Goal: Task Accomplishment & Management: Use online tool/utility

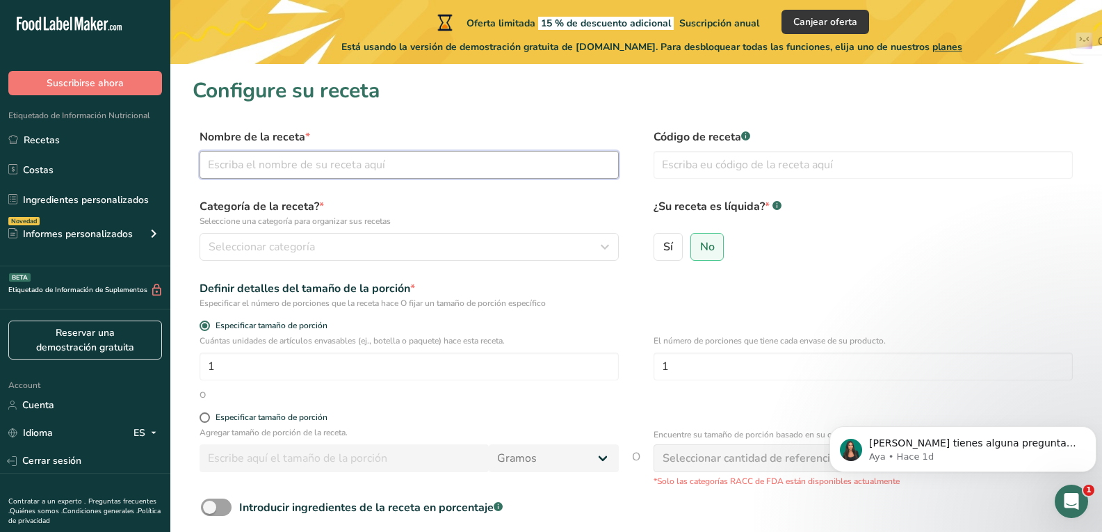
click at [352, 170] on input "text" at bounding box center [408, 165] width 419 height 28
type input "Bollos de Lomo de Cerdo"
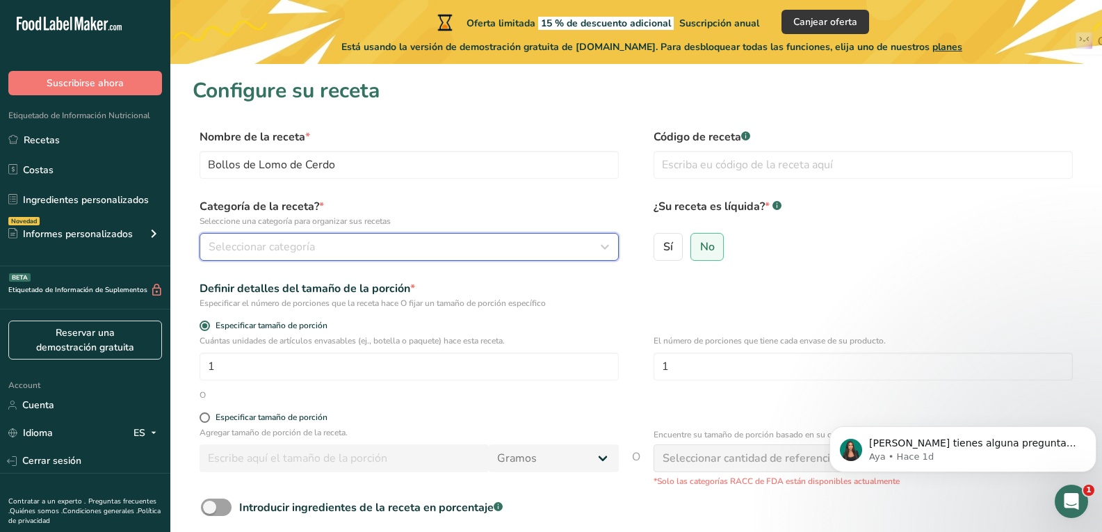
click at [422, 254] on div "Seleccionar categoría" at bounding box center [405, 246] width 393 height 17
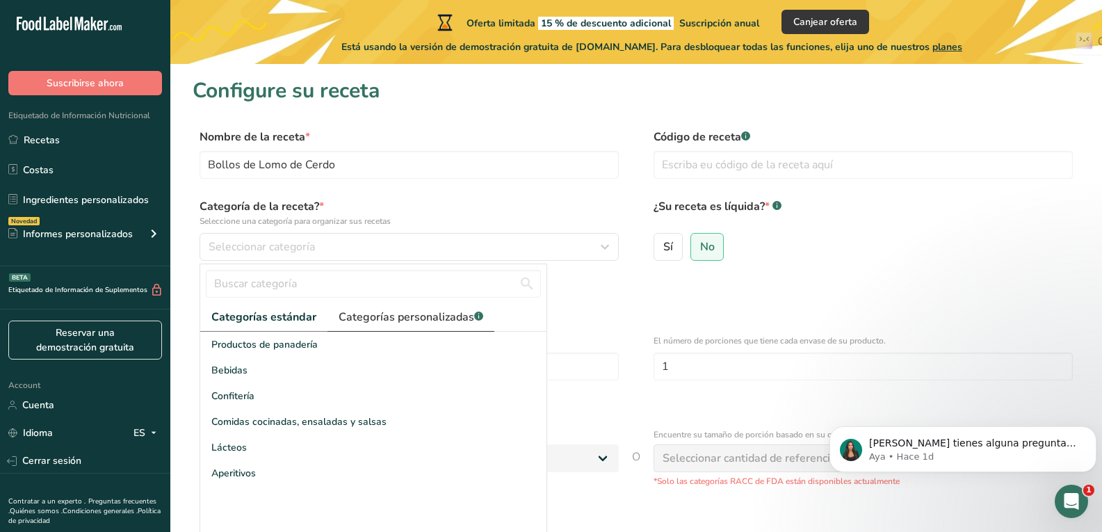
click at [431, 308] on link "Categorías personalizadas .a-a{fill:#347362;}.b-a{fill:#fff;}" at bounding box center [410, 317] width 167 height 28
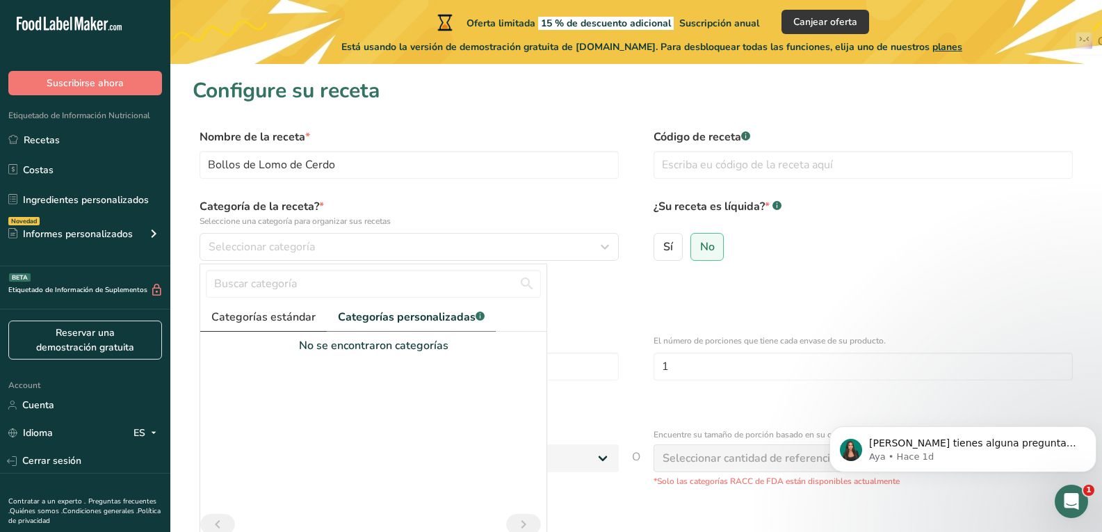
click at [263, 320] on span "Categorías estándar" at bounding box center [263, 317] width 104 height 17
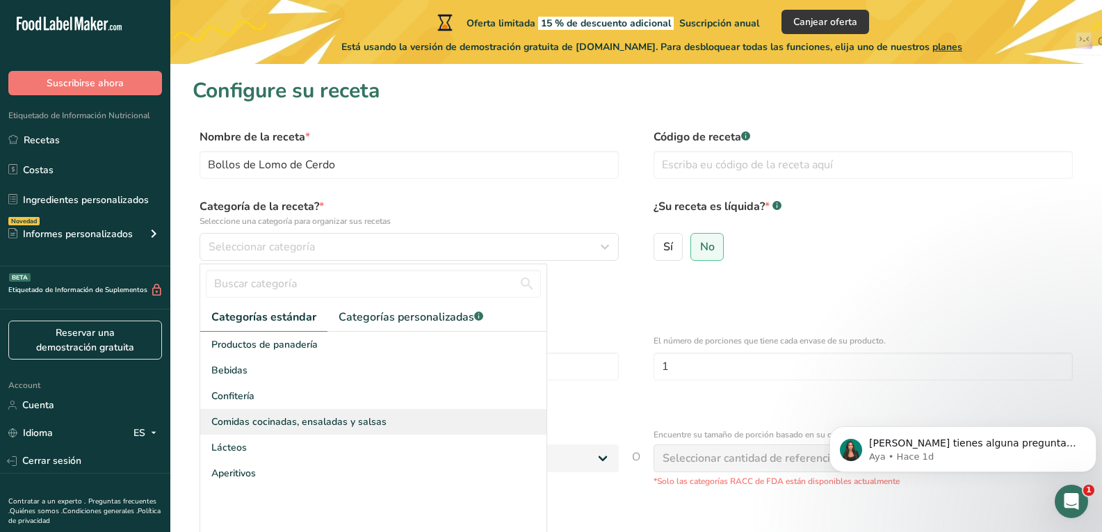
click at [293, 424] on span "Comidas cocinadas, ensaladas y salsas" at bounding box center [298, 421] width 175 height 15
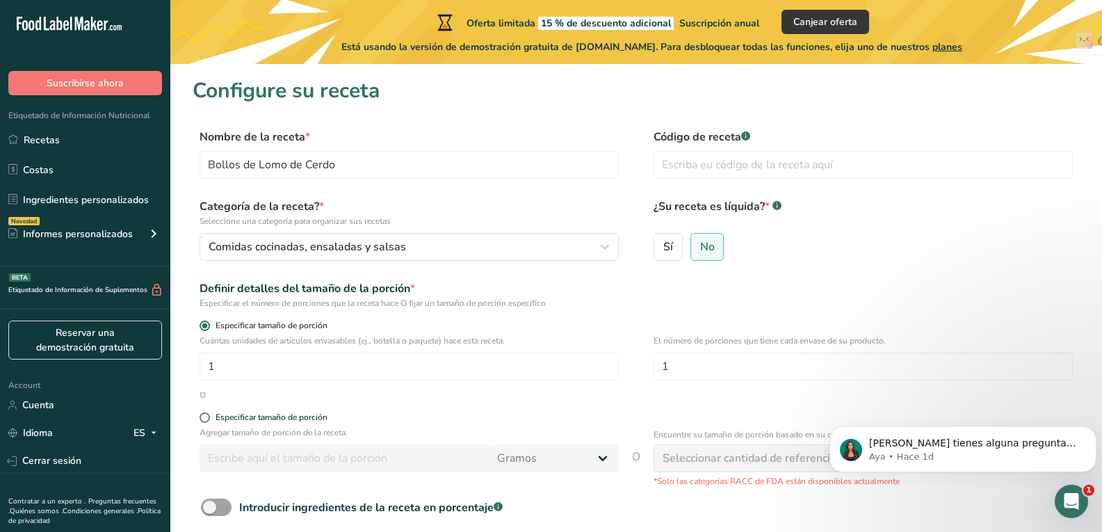
click at [480, 327] on label "Especificar tamaño de porción" at bounding box center [408, 325] width 419 height 10
click at [209, 327] on input "Especificar tamaño de porción" at bounding box center [203, 325] width 9 height 9
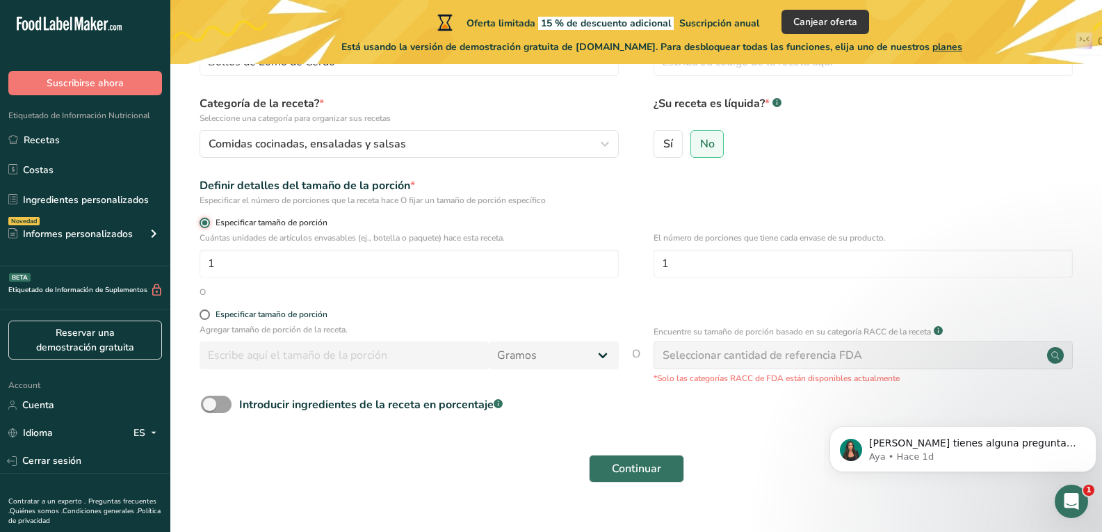
scroll to position [106, 0]
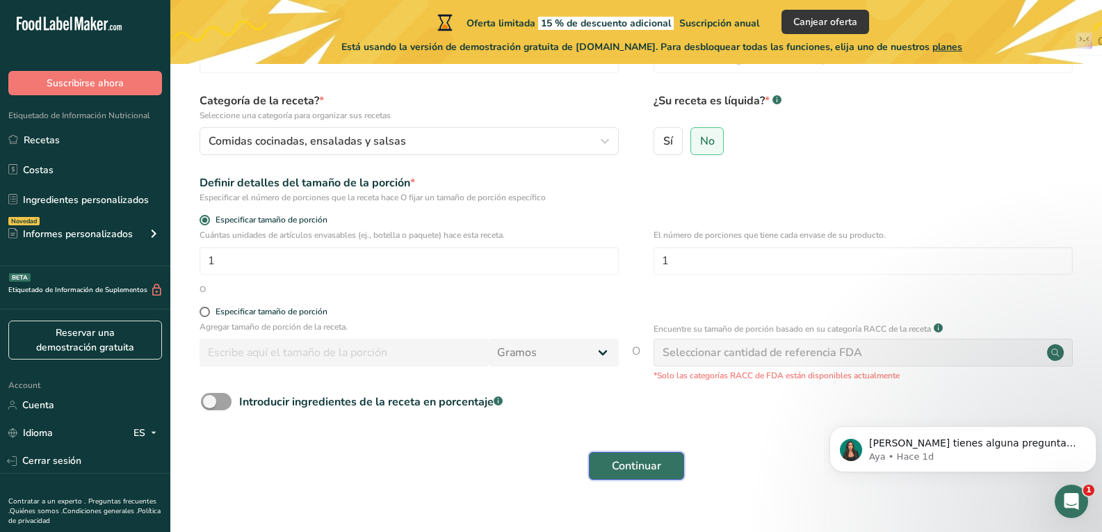
click at [610, 465] on button "Continuar" at bounding box center [636, 466] width 95 height 28
click at [1093, 434] on button "Dismiss notification" at bounding box center [1092, 430] width 18 height 18
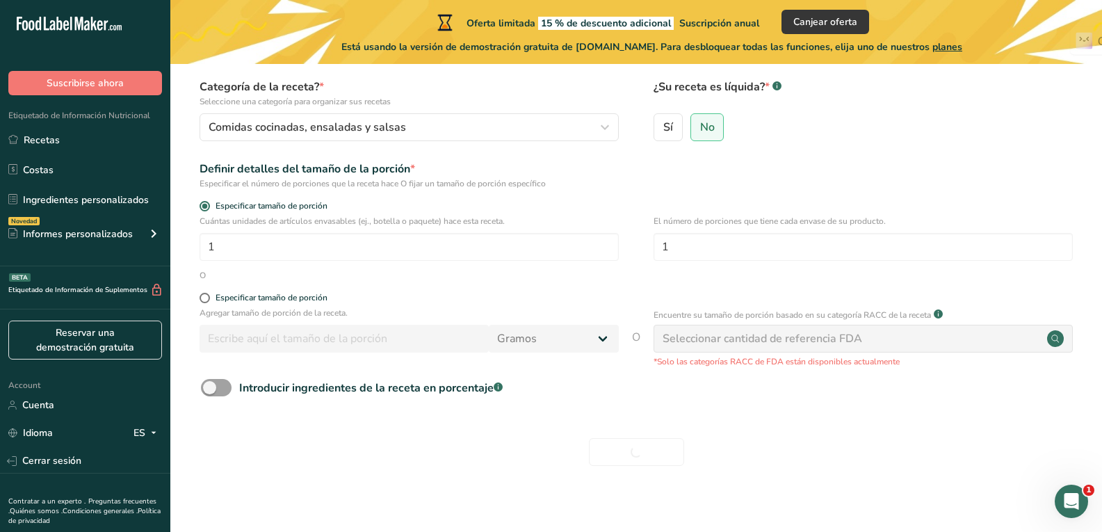
scroll to position [129, 0]
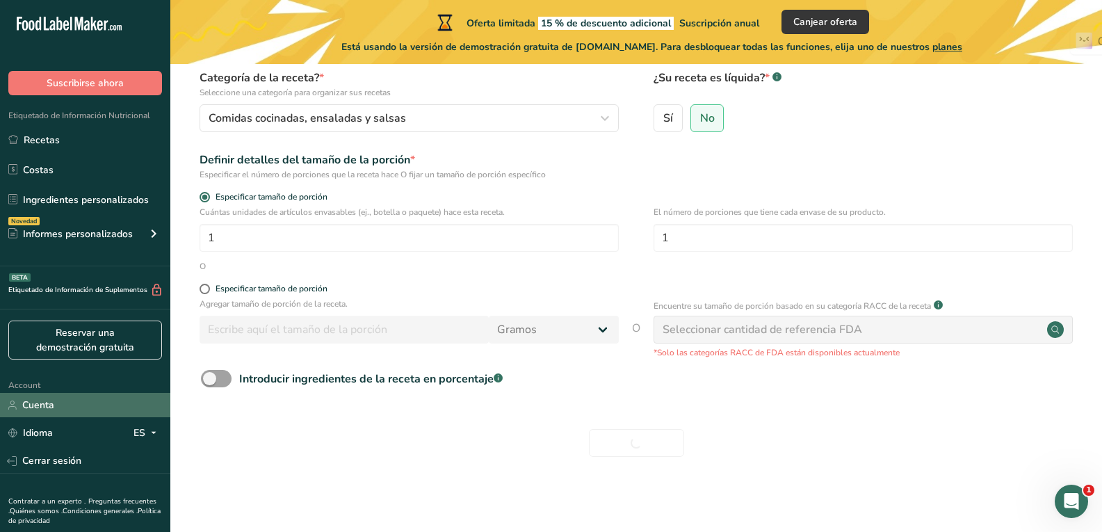
click at [72, 404] on link "Cuenta" at bounding box center [85, 405] width 170 height 24
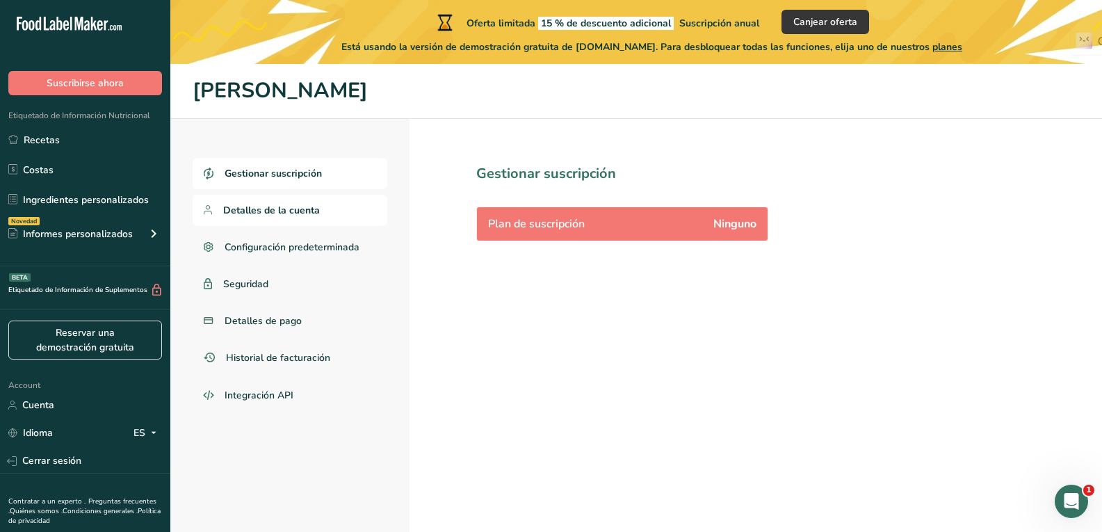
click at [275, 201] on link "Detalles de la cuenta" at bounding box center [290, 210] width 195 height 31
click at [277, 254] on span "Configuración predeterminada" at bounding box center [294, 247] width 138 height 15
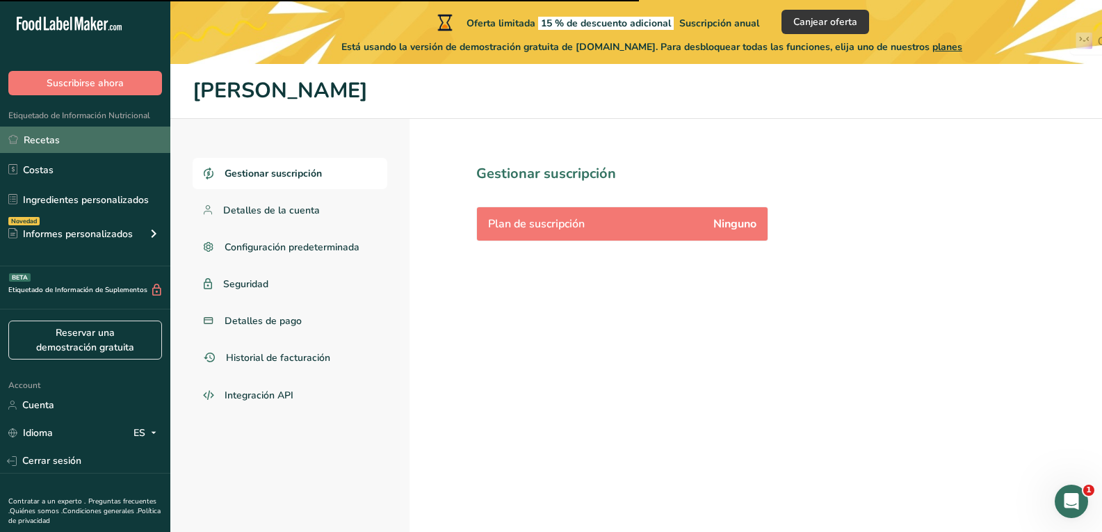
click at [81, 141] on link "Recetas" at bounding box center [85, 140] width 170 height 26
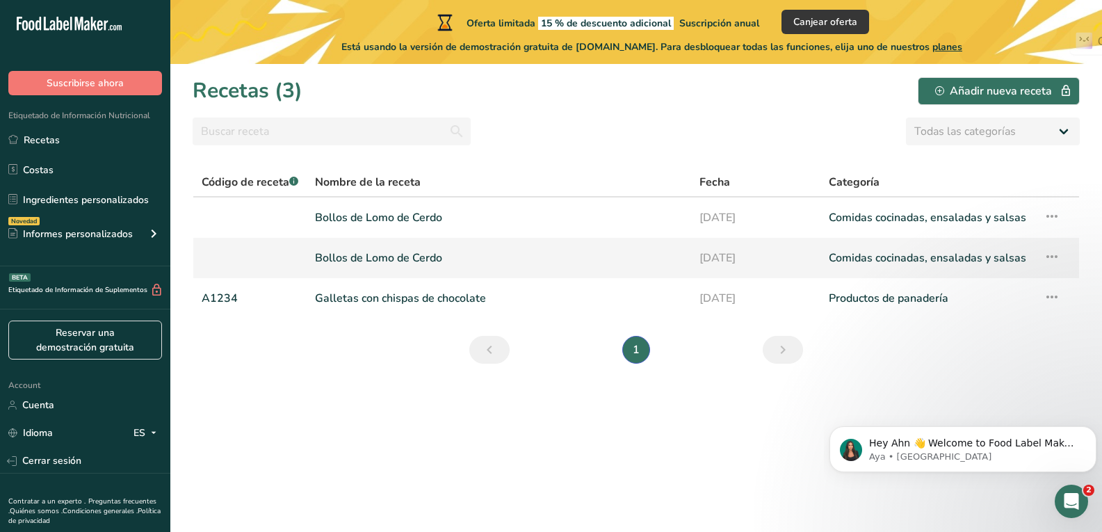
click at [412, 258] on link "Bollos de Lomo de Cerdo" at bounding box center [499, 257] width 368 height 29
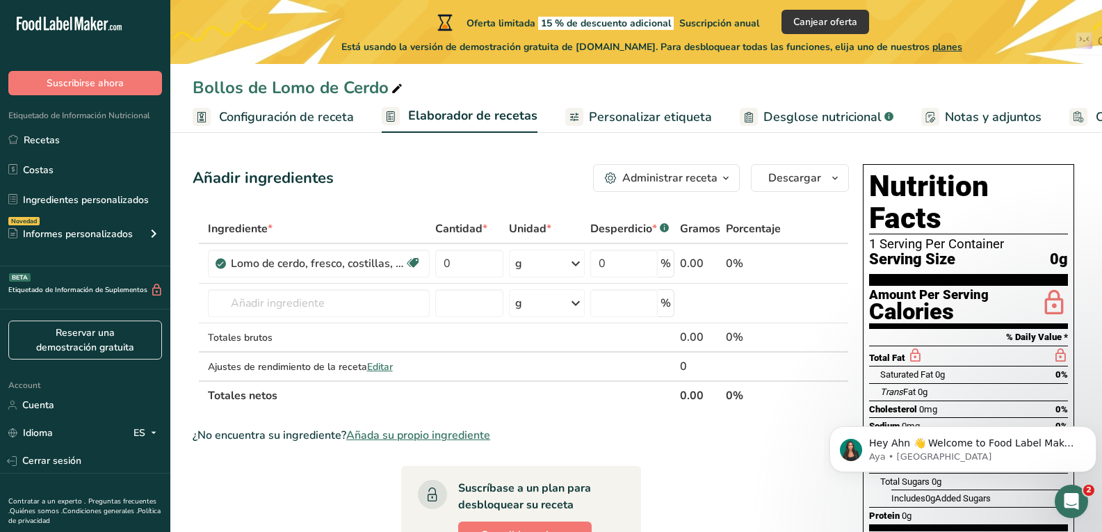
click at [671, 175] on div "Administrar receta" at bounding box center [669, 178] width 95 height 17
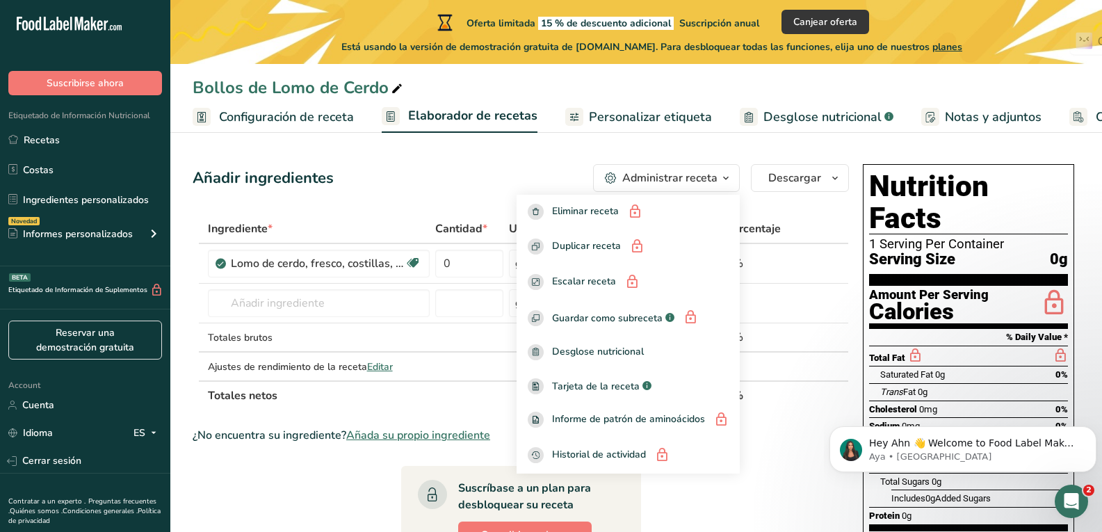
click at [671, 175] on div "Administrar receta" at bounding box center [669, 178] width 95 height 17
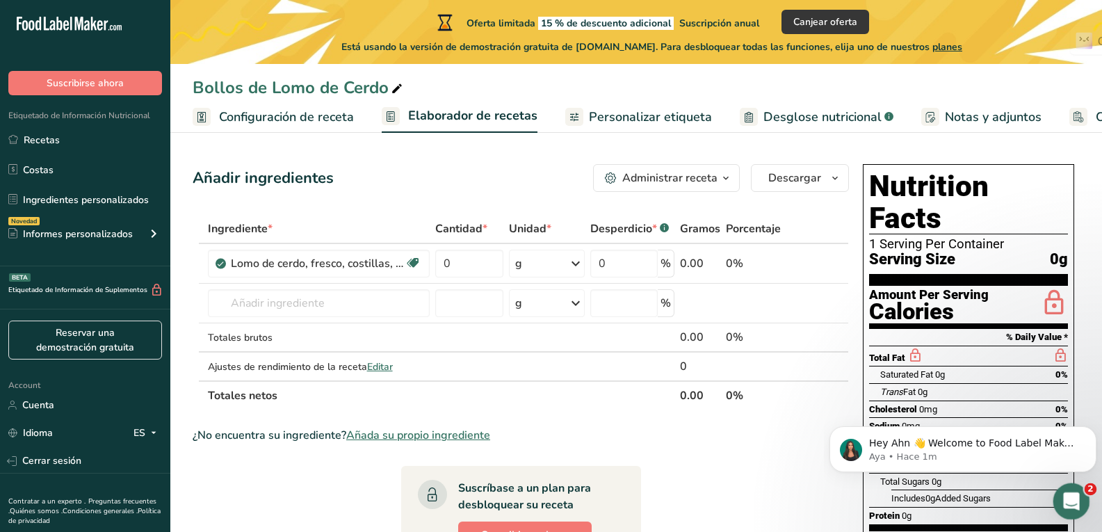
click at [1076, 501] on icon "Abrir Intercom Messenger" at bounding box center [1069, 499] width 23 height 23
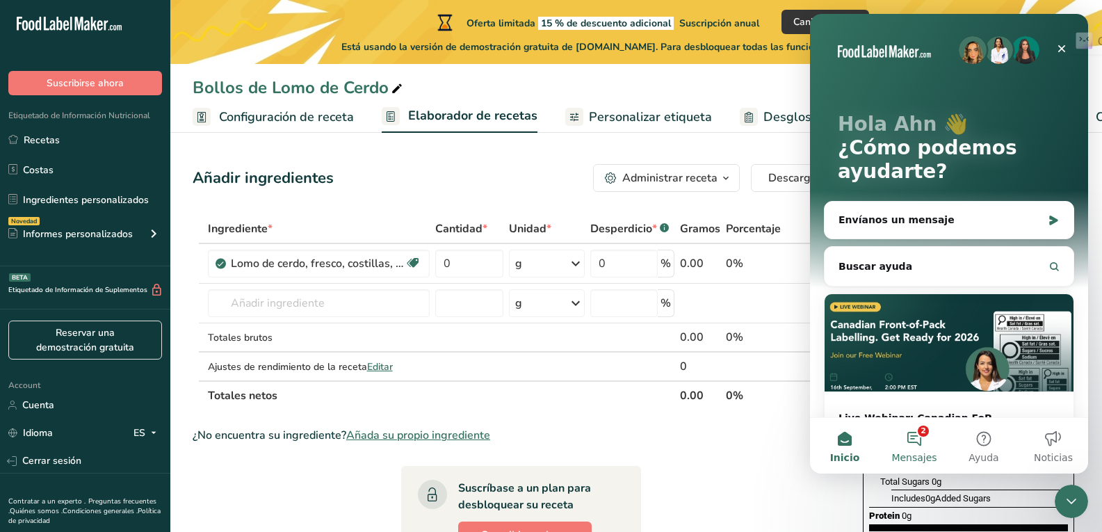
click at [913, 440] on button "2 Mensajes" at bounding box center [914, 446] width 70 height 56
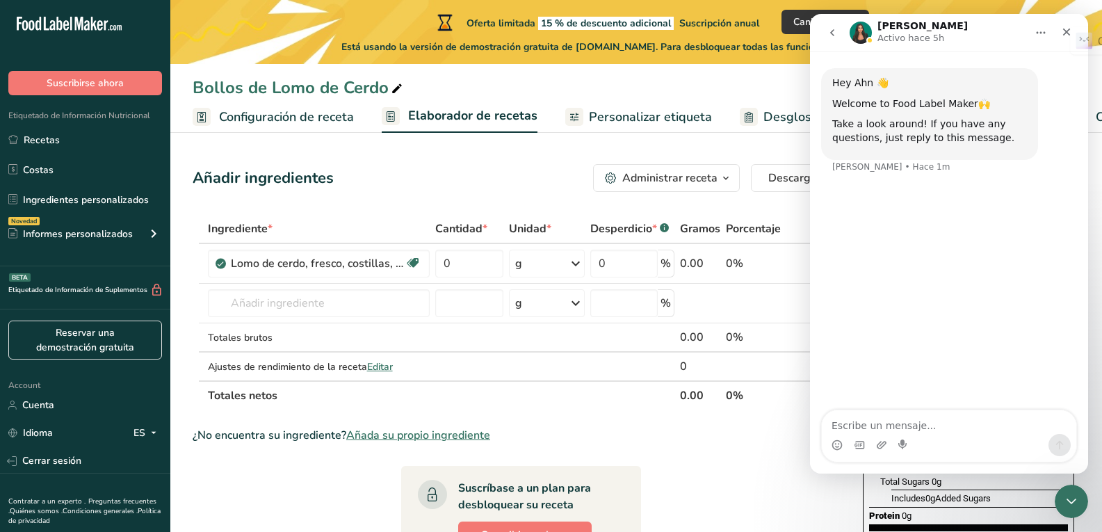
click at [717, 434] on div "¿No encuentra su ingrediente? Añada su propio ingrediente" at bounding box center [521, 435] width 656 height 17
click at [375, 307] on input "text" at bounding box center [319, 303] width 222 height 28
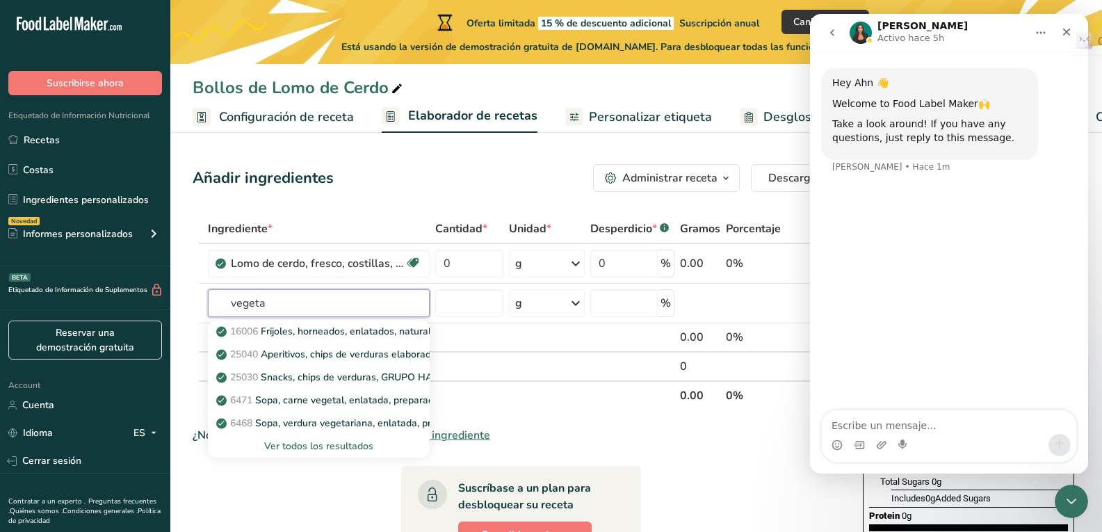
type input "vegeta"
click at [890, 421] on textarea "Escribe un mensaje..." at bounding box center [949, 422] width 254 height 24
click at [344, 297] on input "text" at bounding box center [319, 303] width 222 height 28
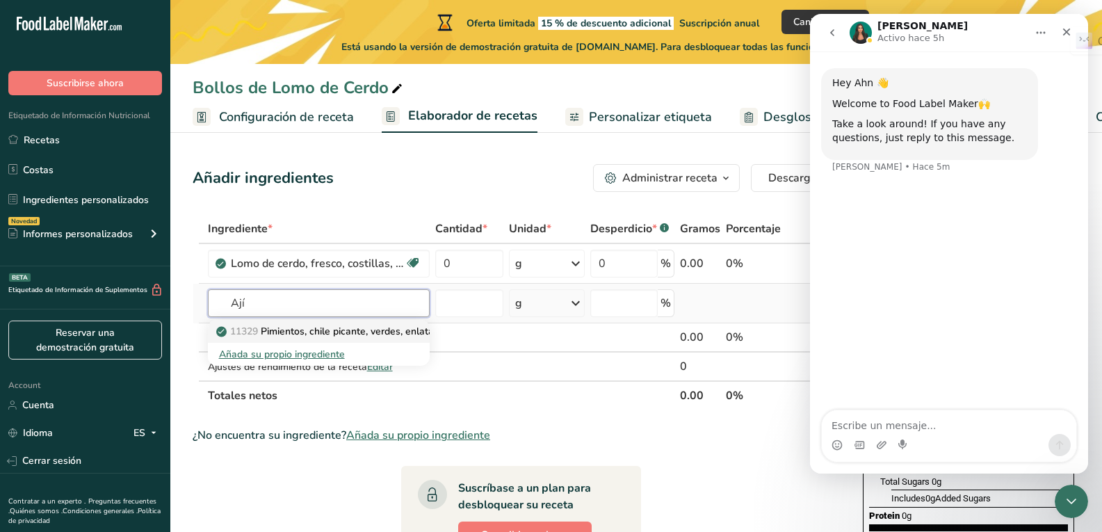
type input "Ají"
click at [336, 323] on link "11329 Pimientos, chile picante, verdes, enlatados, en vainas, excepto semillas,…" at bounding box center [319, 331] width 222 height 23
type input "Peppers, hot chili, green, canned, pods, excluding seeds, solids and liquids"
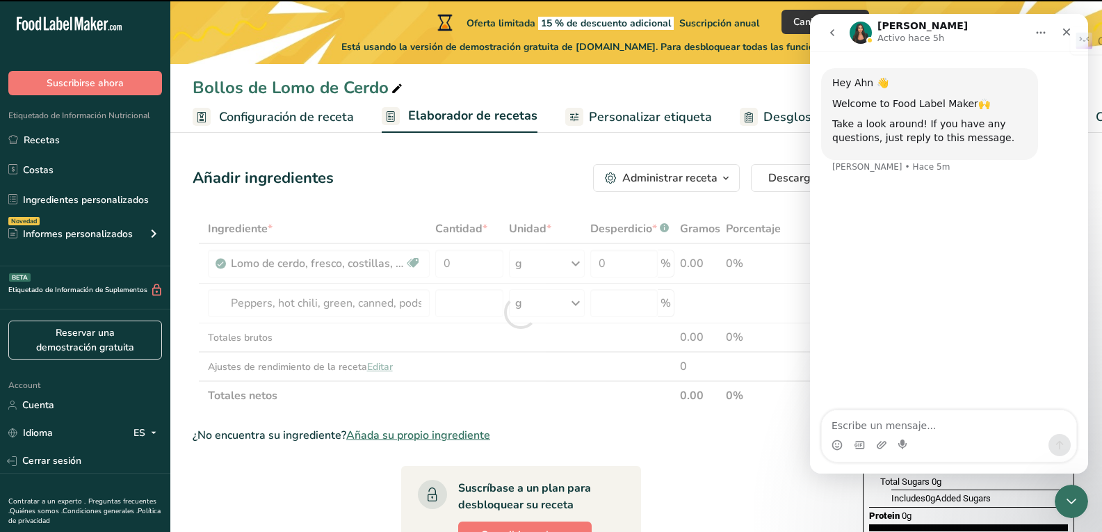
type input "0"
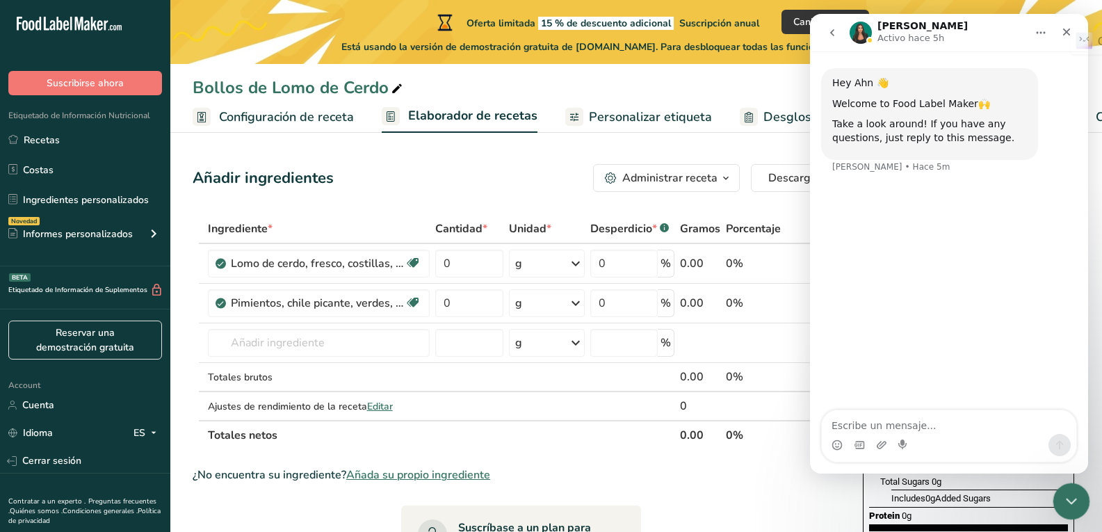
click at [1077, 493] on div "Cerrar Intercom Messenger" at bounding box center [1068, 498] width 33 height 33
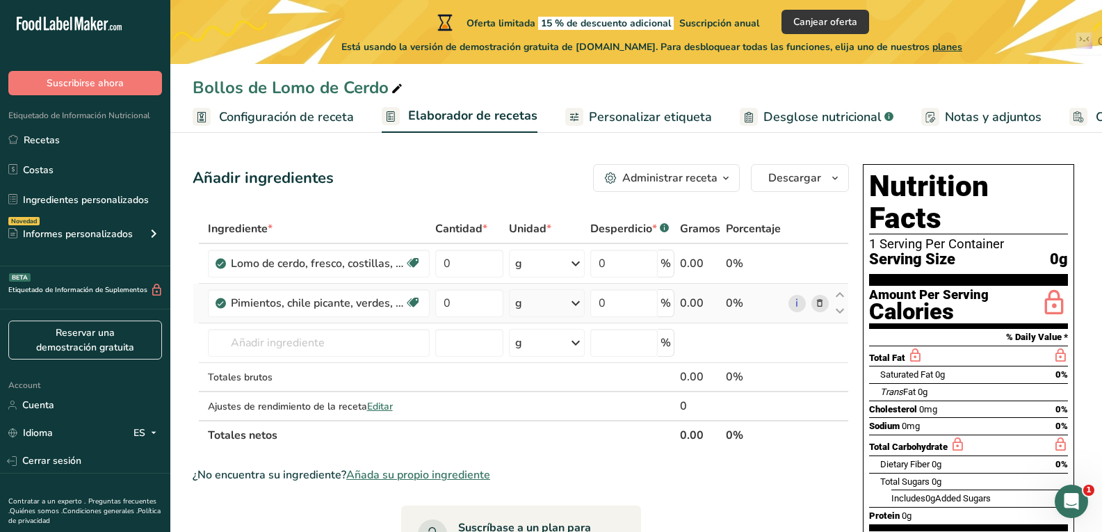
click at [822, 307] on icon at bounding box center [820, 303] width 10 height 15
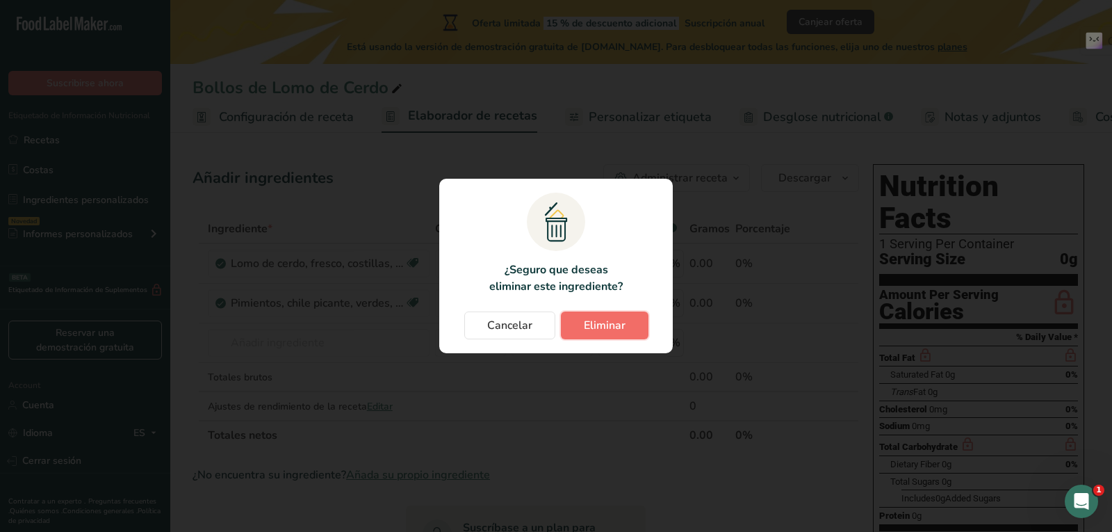
click at [583, 311] on button "Eliminar" at bounding box center [605, 325] width 88 height 28
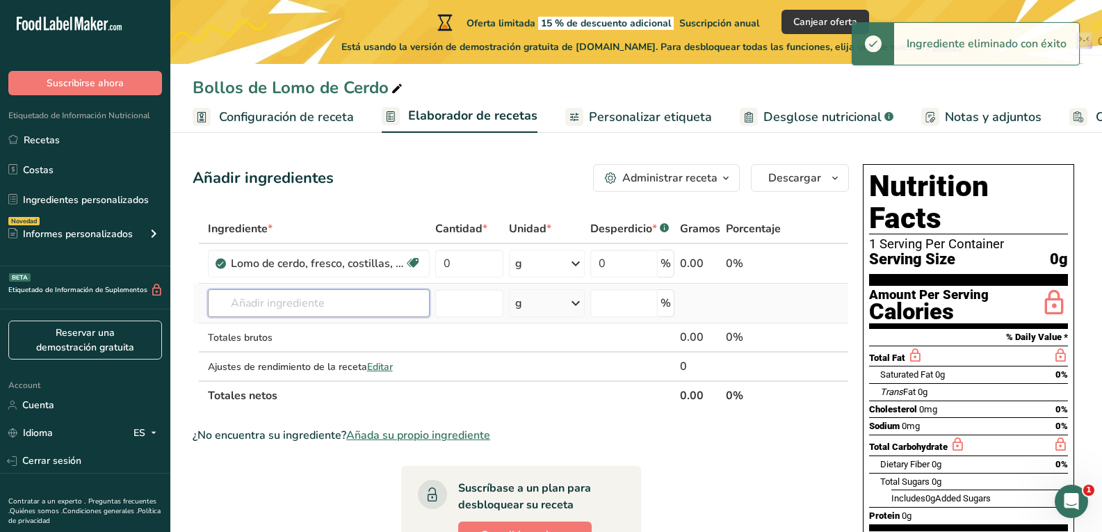
click at [334, 302] on input "text" at bounding box center [319, 303] width 222 height 28
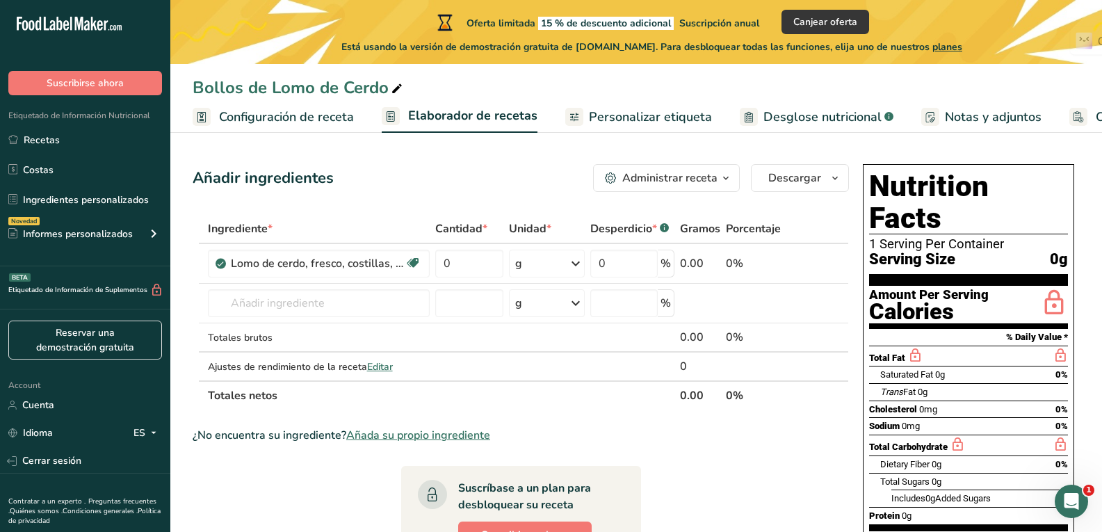
click at [681, 119] on span "Personalizar etiqueta" at bounding box center [650, 117] width 123 height 19
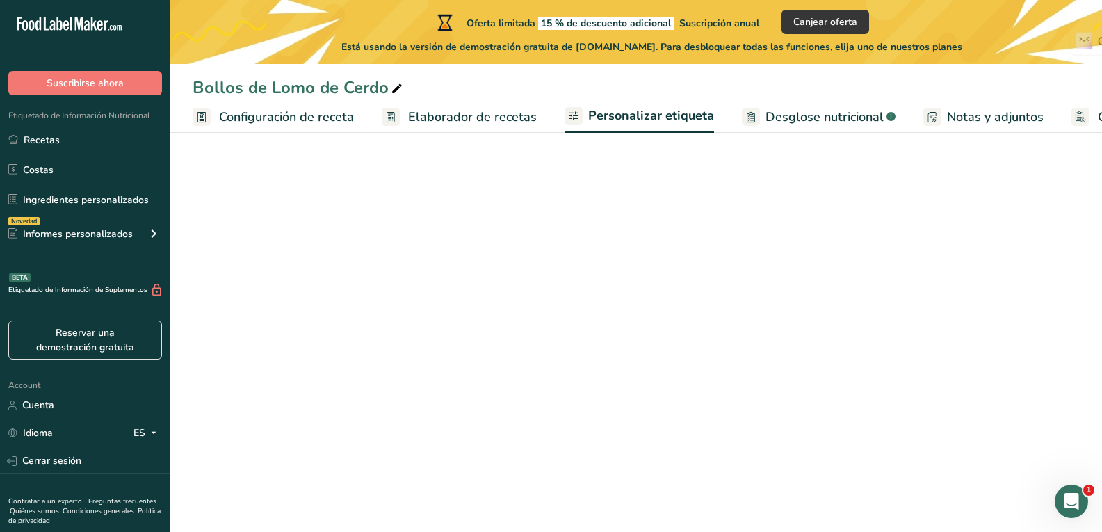
scroll to position [0, 122]
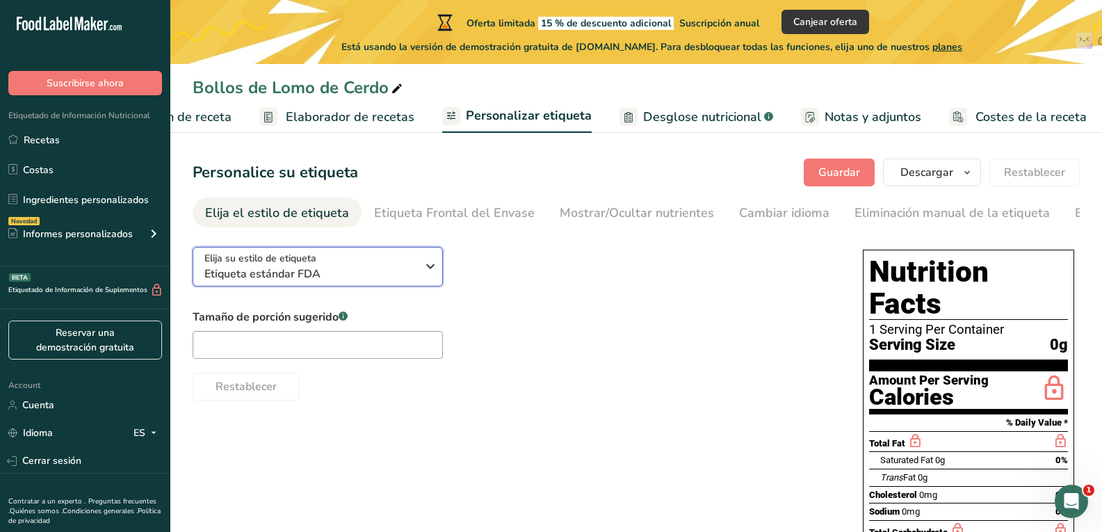
click at [428, 264] on icon "button" at bounding box center [430, 266] width 17 height 25
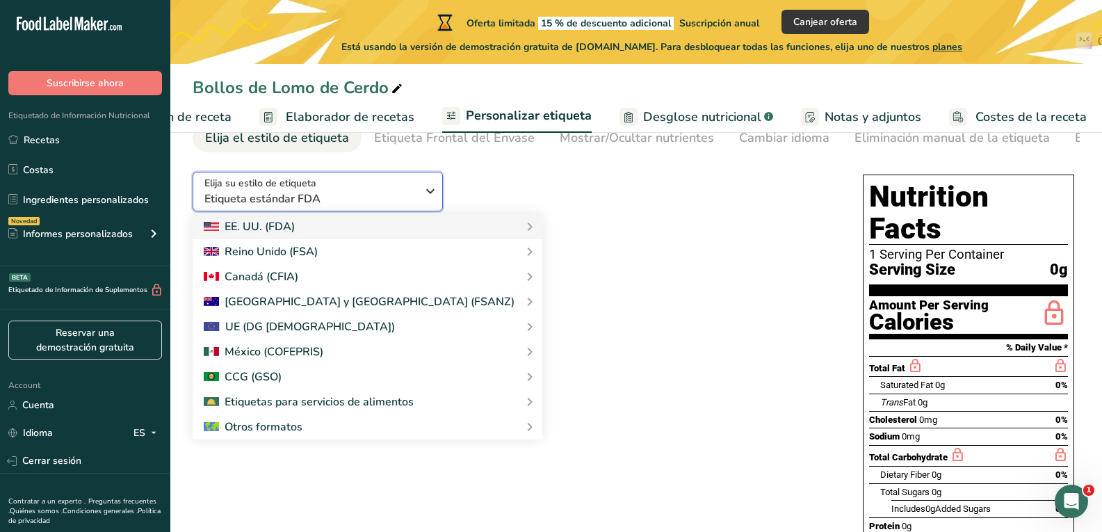
scroll to position [84, 0]
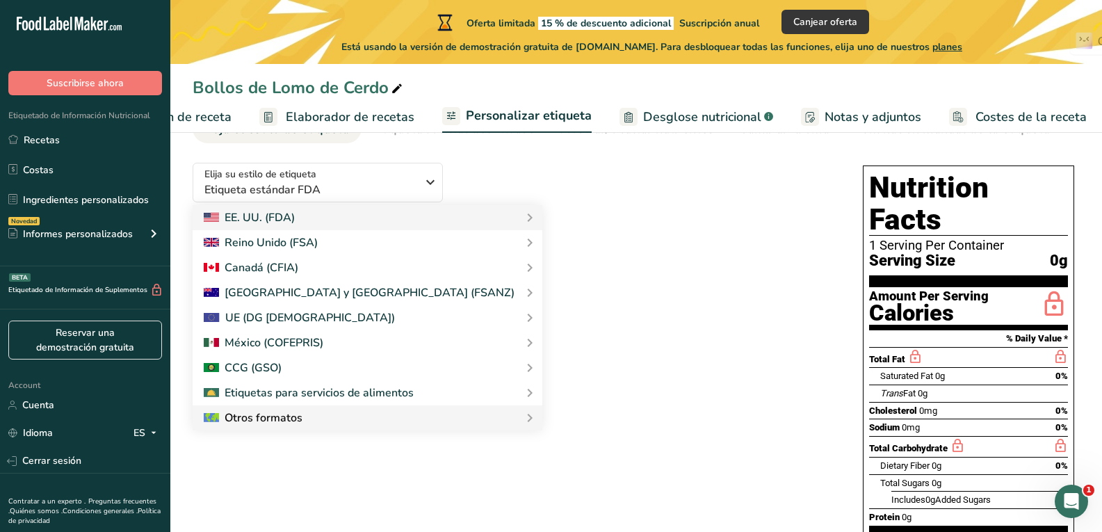
click at [521, 427] on icon at bounding box center [529, 417] width 17 height 25
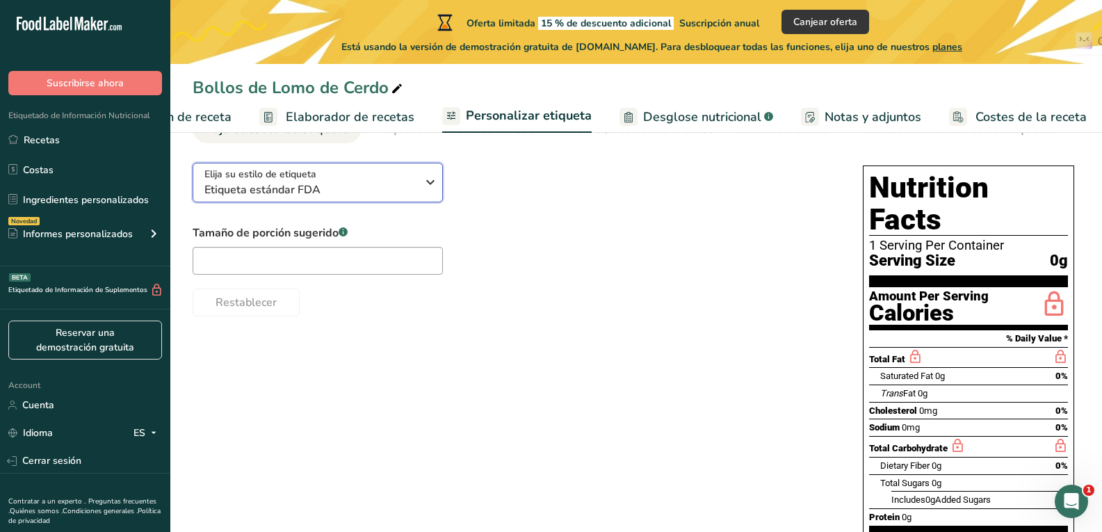
click at [437, 175] on icon "button" at bounding box center [430, 182] width 17 height 25
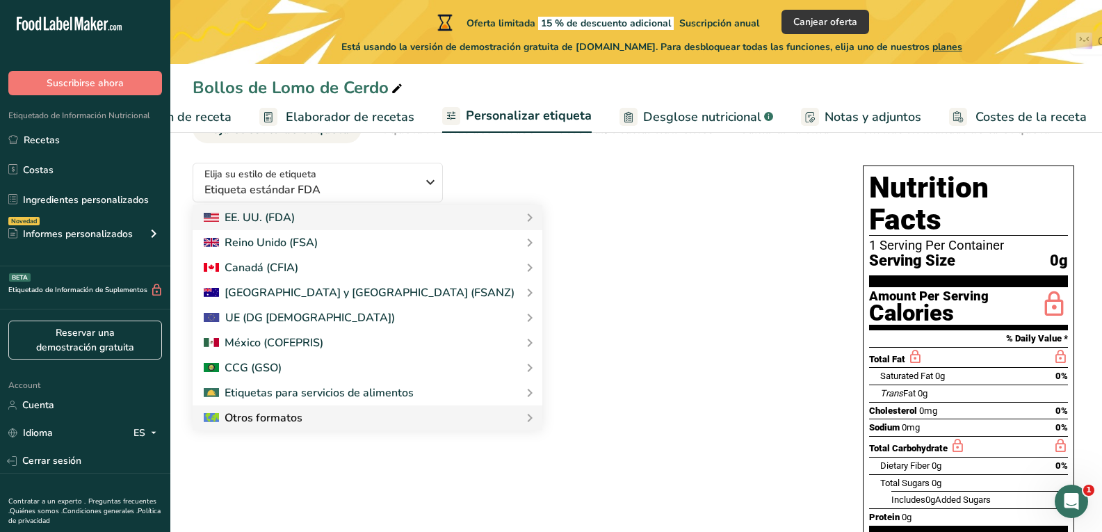
click at [416, 418] on div "Otros formatos" at bounding box center [367, 417] width 327 height 17
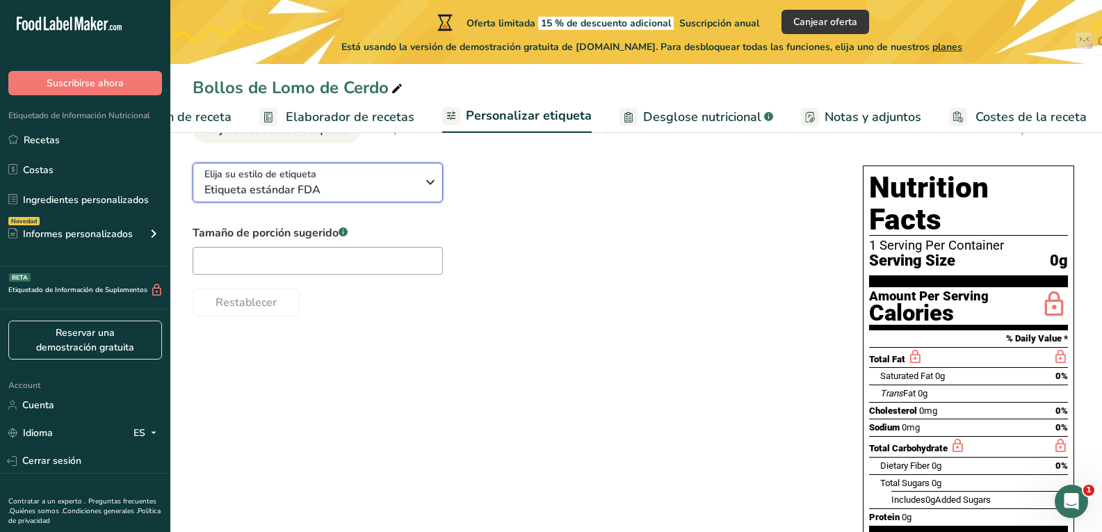
click at [414, 181] on div "Elija su estilo de etiqueta Etiqueta estándar FDA" at bounding box center [310, 182] width 212 height 31
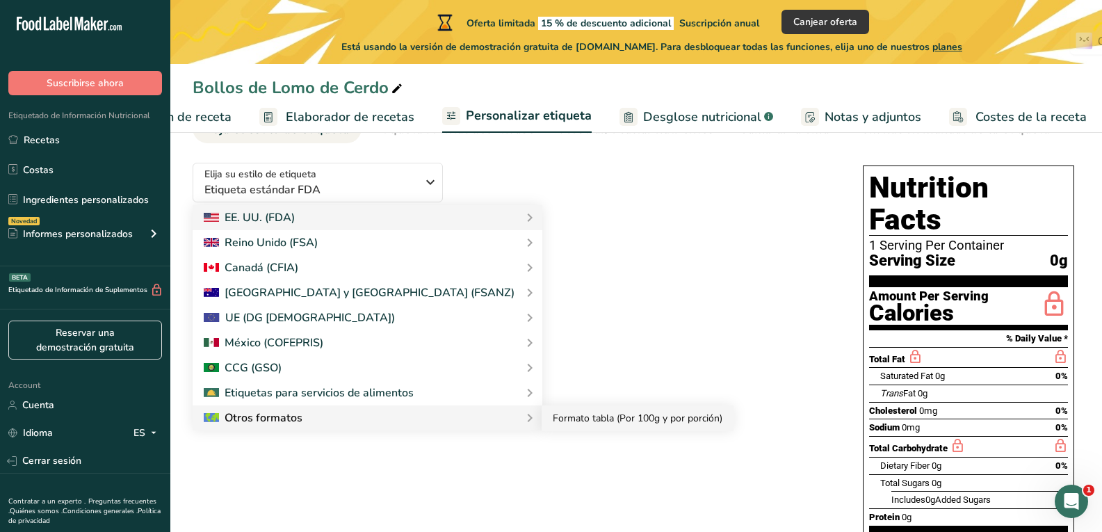
click at [541, 422] on link "Formato tabla (Por 100g y por porción)" at bounding box center [637, 418] width 192 height 26
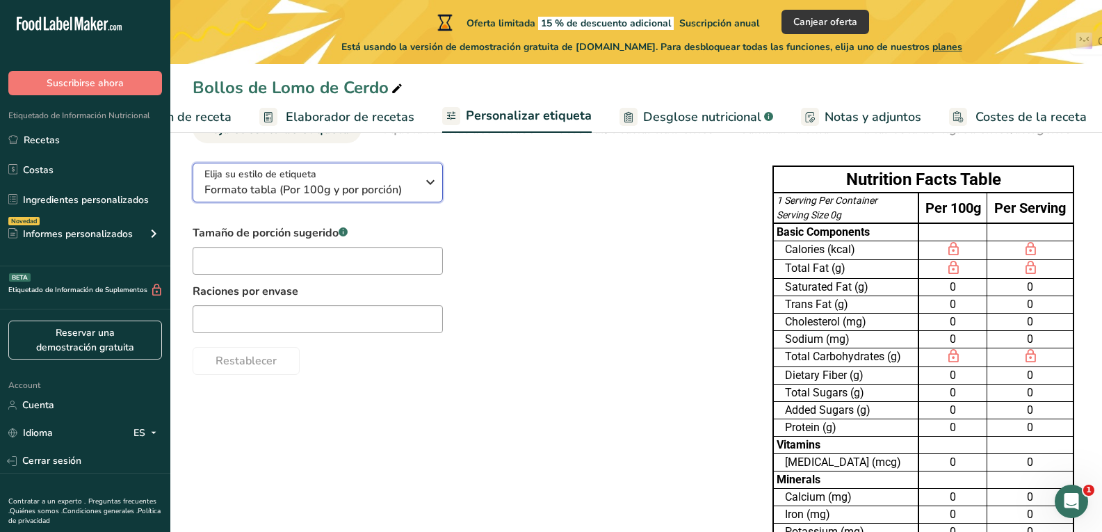
click at [372, 202] on button "Elija su estilo de etiqueta Formato tabla (Por 100g y por porción)" at bounding box center [318, 183] width 250 height 40
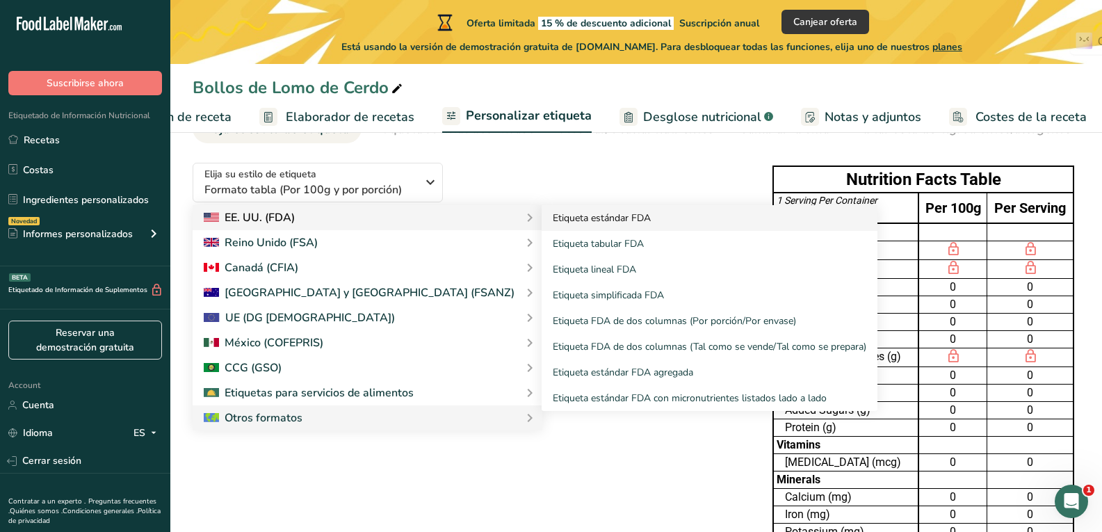
click at [541, 227] on link "Etiqueta estándar FDA" at bounding box center [709, 218] width 336 height 26
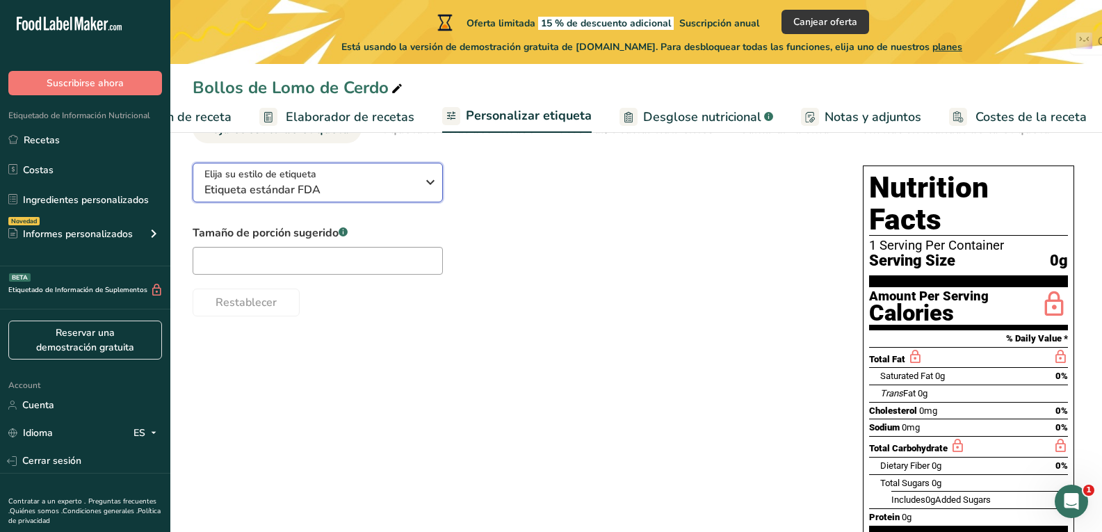
click at [431, 179] on icon "button" at bounding box center [430, 182] width 17 height 25
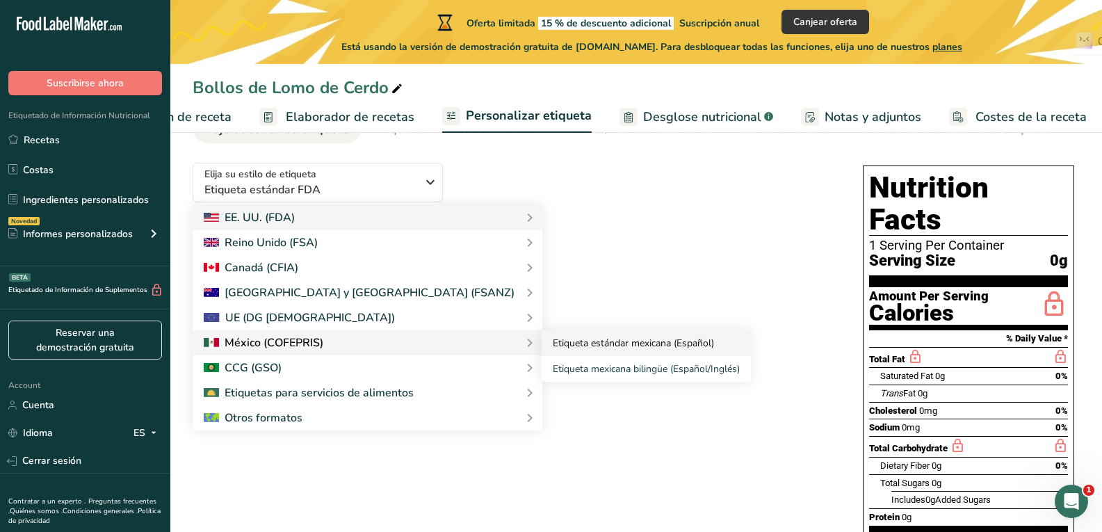
click at [541, 348] on link "Etiqueta estándar mexicana (Español)" at bounding box center [645, 343] width 209 height 26
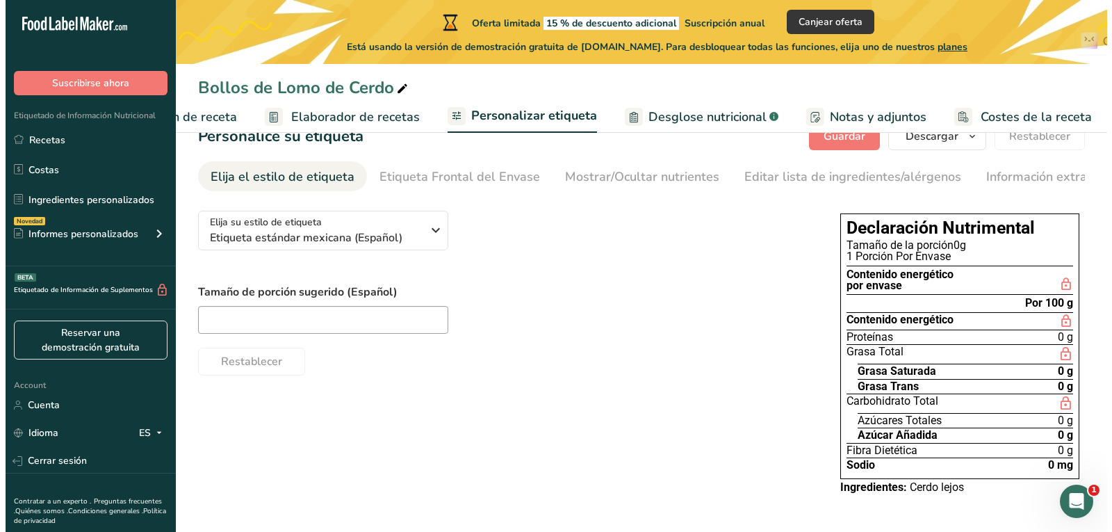
scroll to position [40, 0]
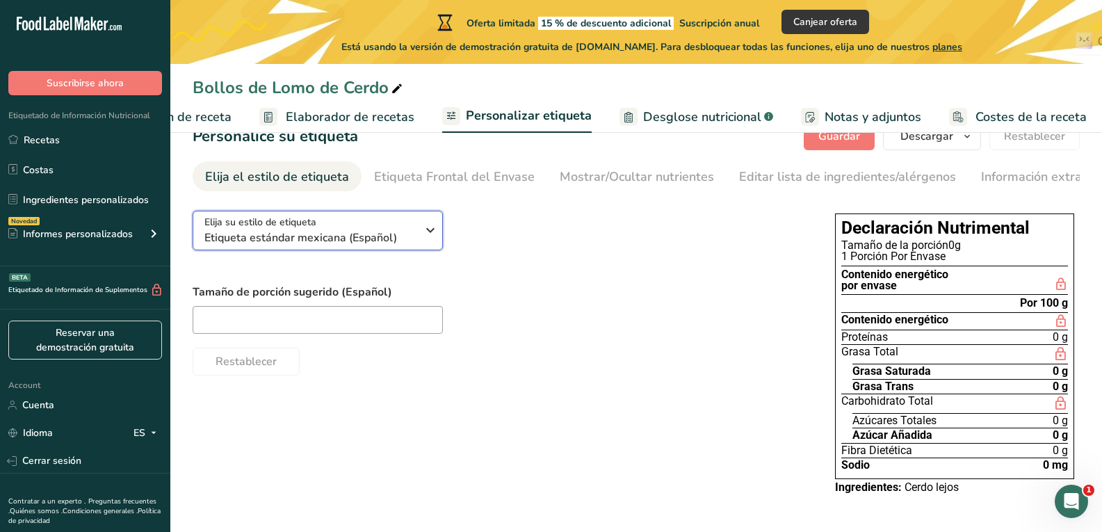
click at [395, 247] on button "Elija su estilo de etiqueta Etiqueta estándar mexicana (Español)" at bounding box center [318, 231] width 250 height 40
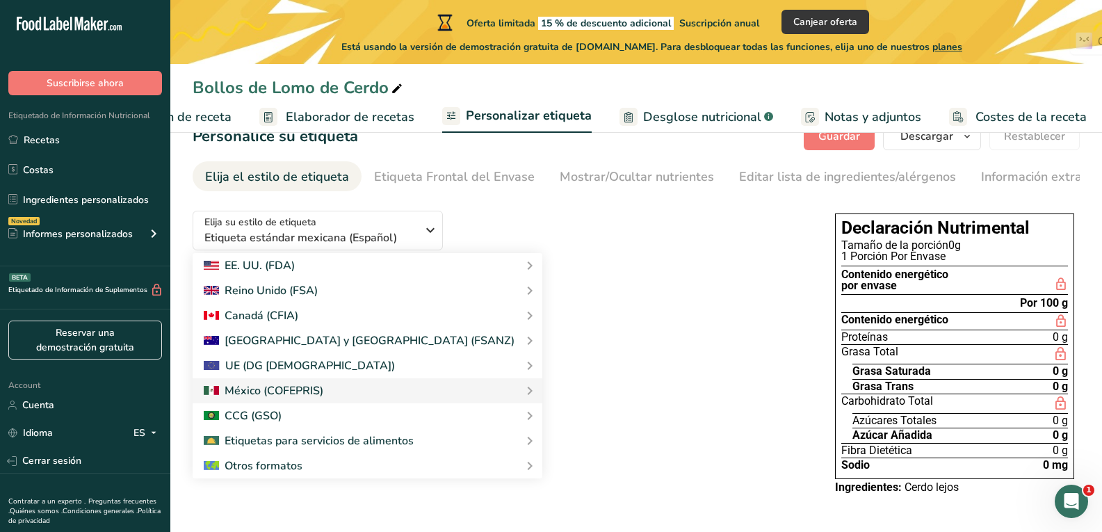
click at [371, 118] on span "Elaborador de recetas" at bounding box center [350, 117] width 129 height 19
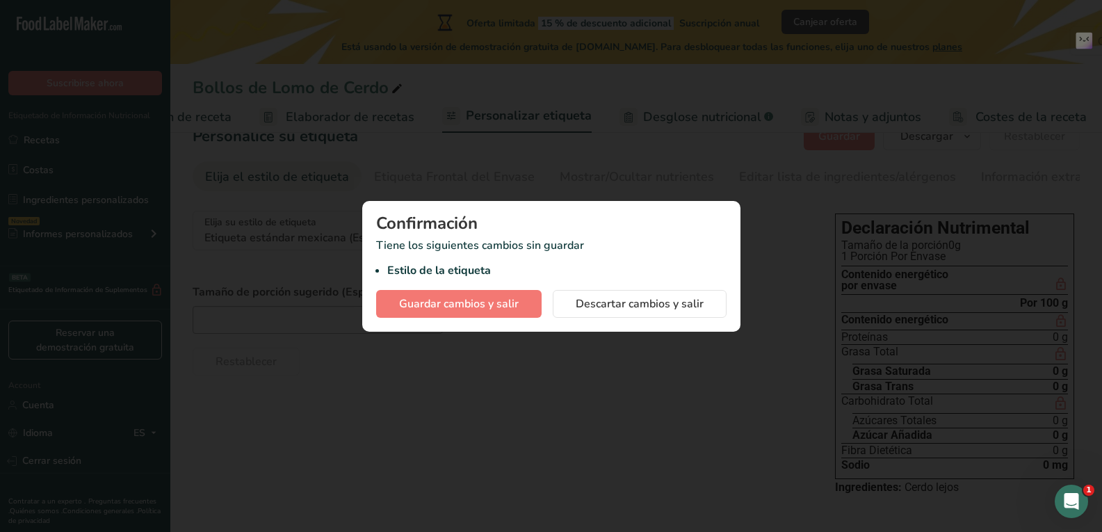
scroll to position [0, 112]
click at [682, 367] on div at bounding box center [556, 266] width 1112 height 532
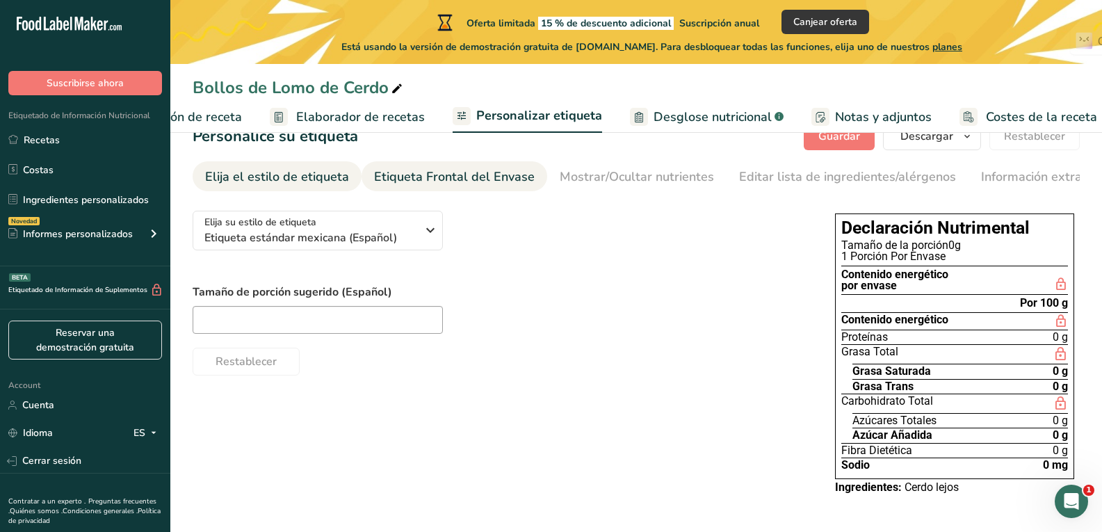
click at [513, 177] on div "Etiqueta Frontal del Envase" at bounding box center [454, 177] width 161 height 19
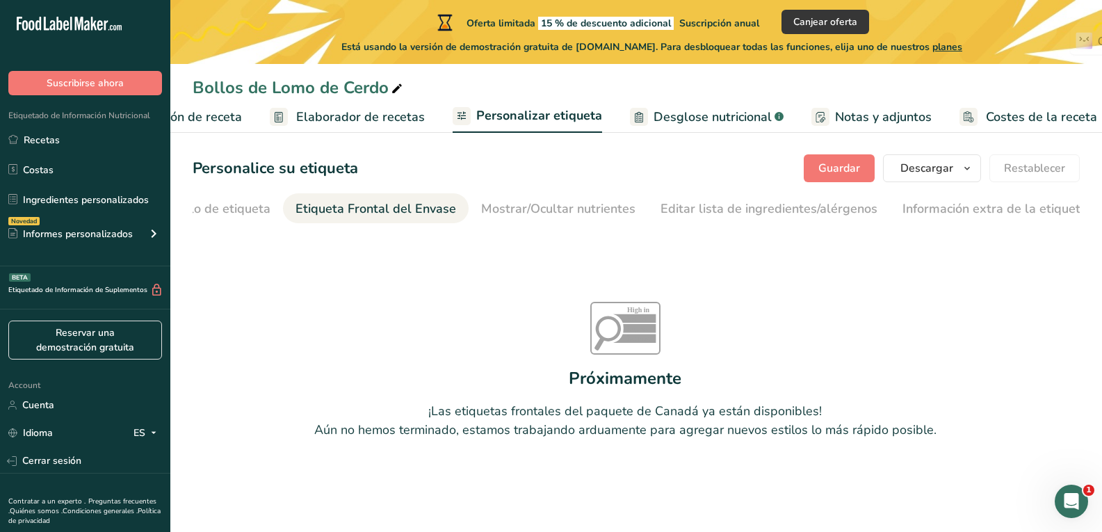
scroll to position [0, 79]
click at [535, 202] on div "Mostrar/Ocultar nutrientes" at bounding box center [557, 208] width 154 height 19
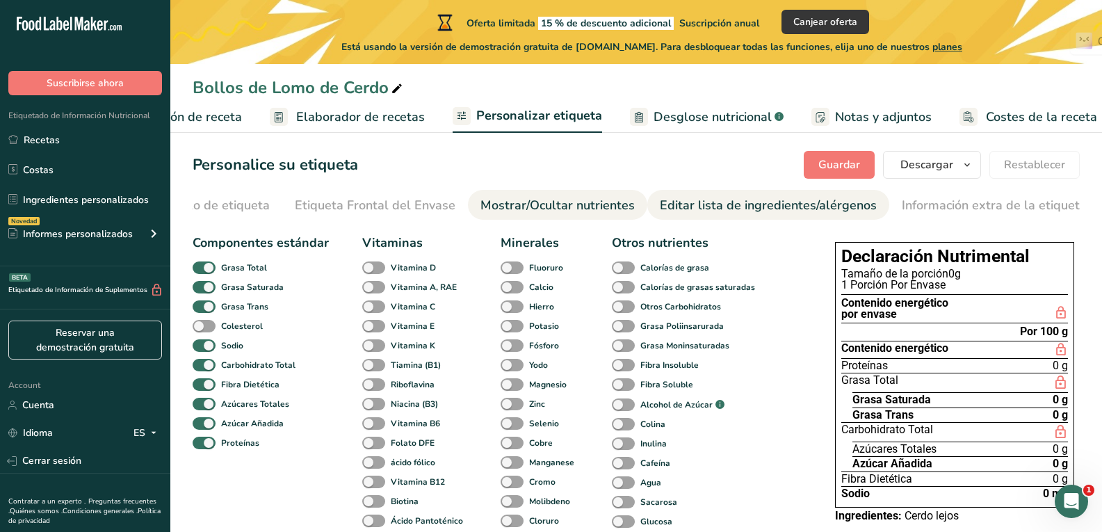
click at [741, 202] on div "Editar lista de ingredientes/alérgenos" at bounding box center [768, 205] width 217 height 19
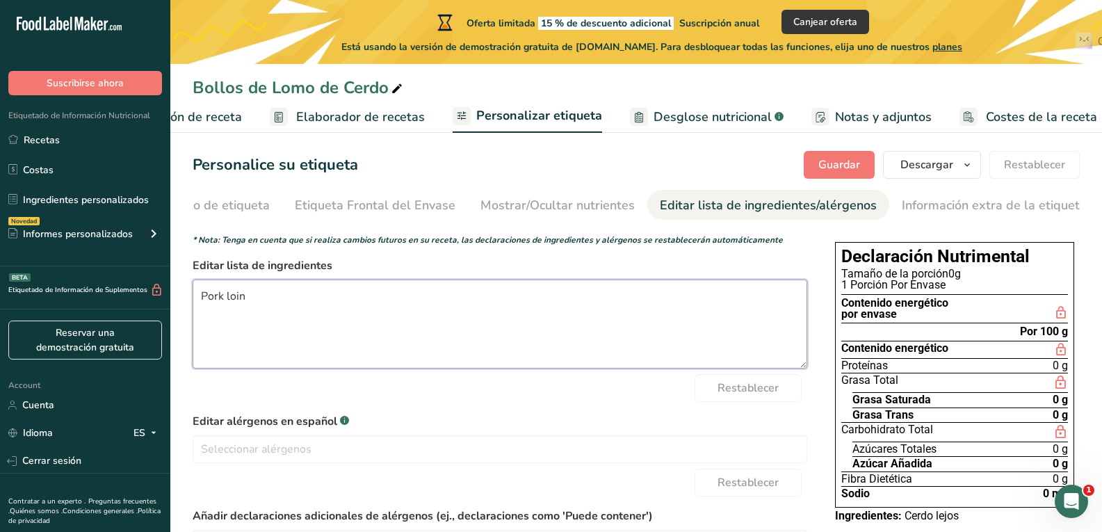
click at [662, 310] on textarea "Pork loin" at bounding box center [500, 323] width 614 height 89
type textarea "P"
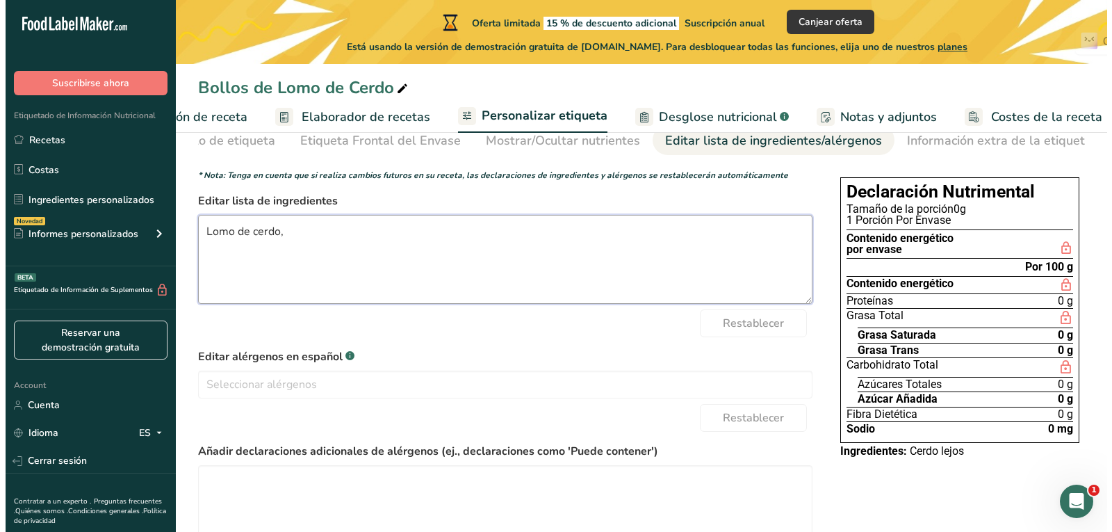
scroll to position [84, 0]
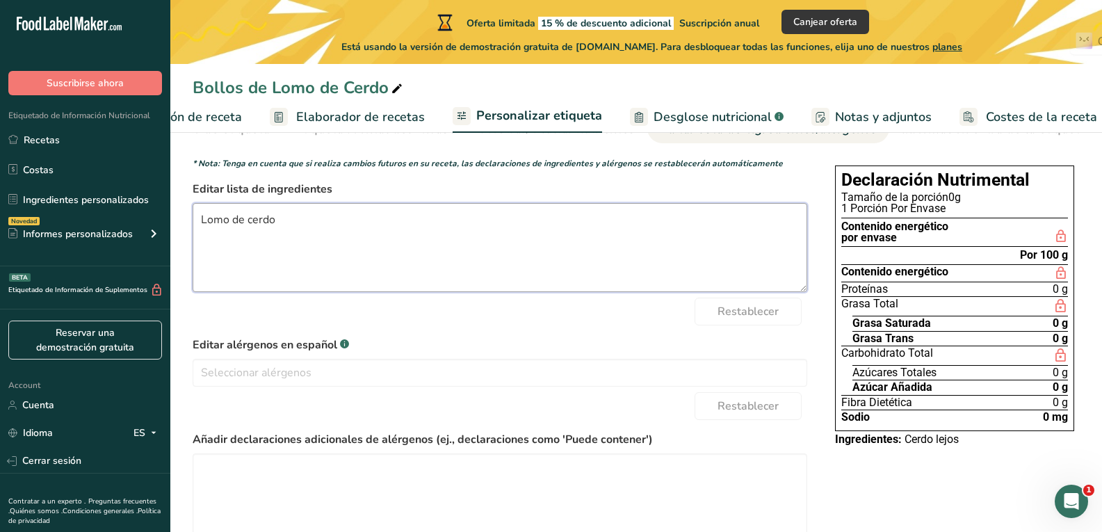
type textarea "Lomo de cerdo"
click at [624, 353] on label "Editar alérgenos en español .a-a{fill:#347362;}.b-a{fill:#fff;}" at bounding box center [500, 344] width 614 height 17
click at [692, 123] on span "Desglose nutricional" at bounding box center [712, 117] width 118 height 19
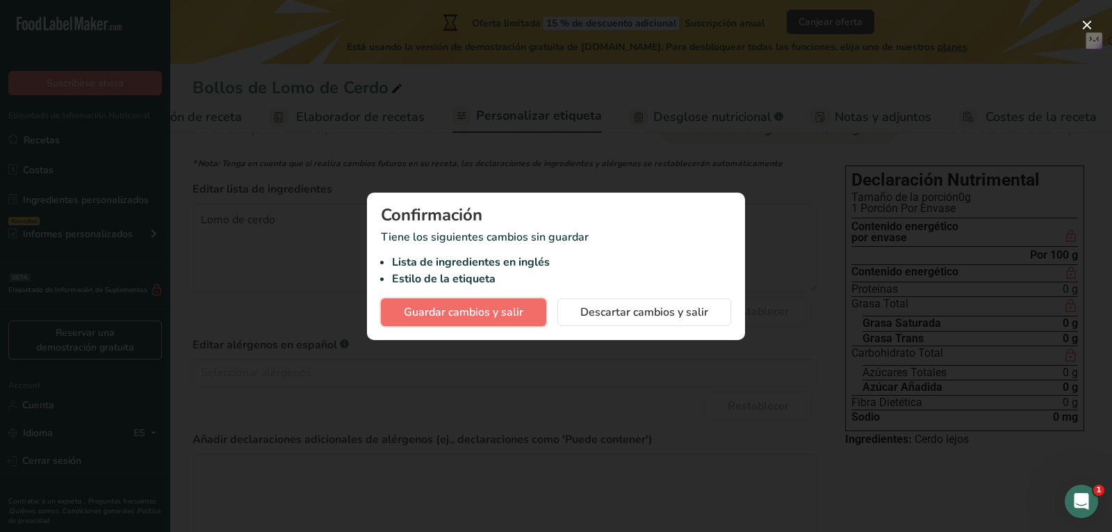
click at [493, 322] on button "Guardar cambios y salir" at bounding box center [463, 312] width 165 height 28
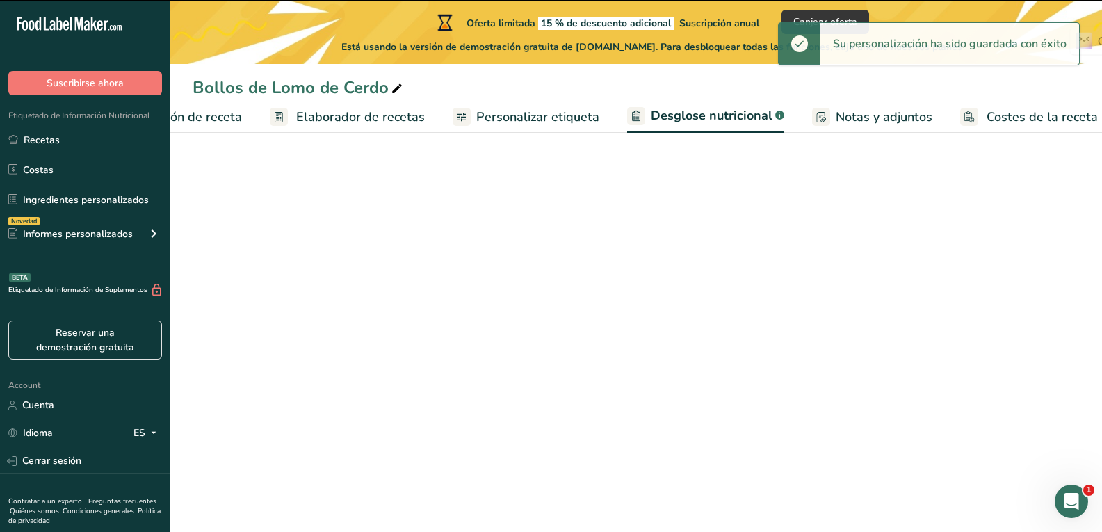
select select "Calories"
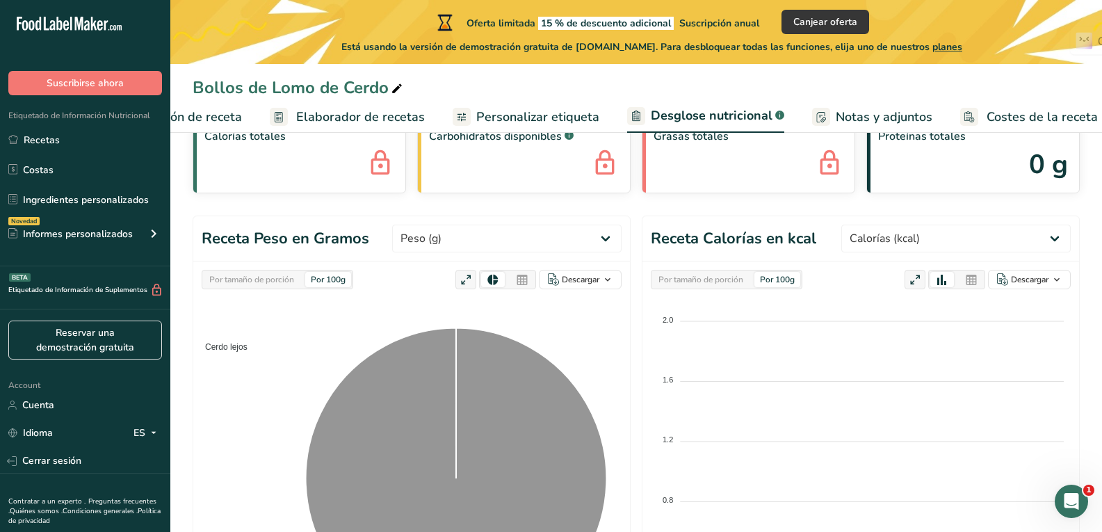
click at [561, 117] on span "Personalizar etiqueta" at bounding box center [537, 117] width 123 height 19
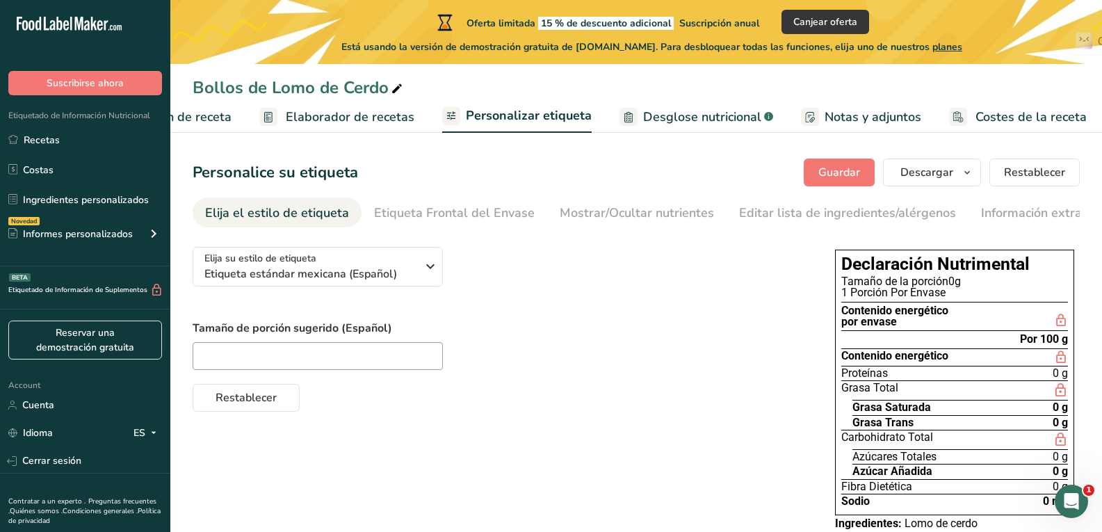
click at [221, 117] on span "Configuración de receta" at bounding box center [164, 117] width 135 height 19
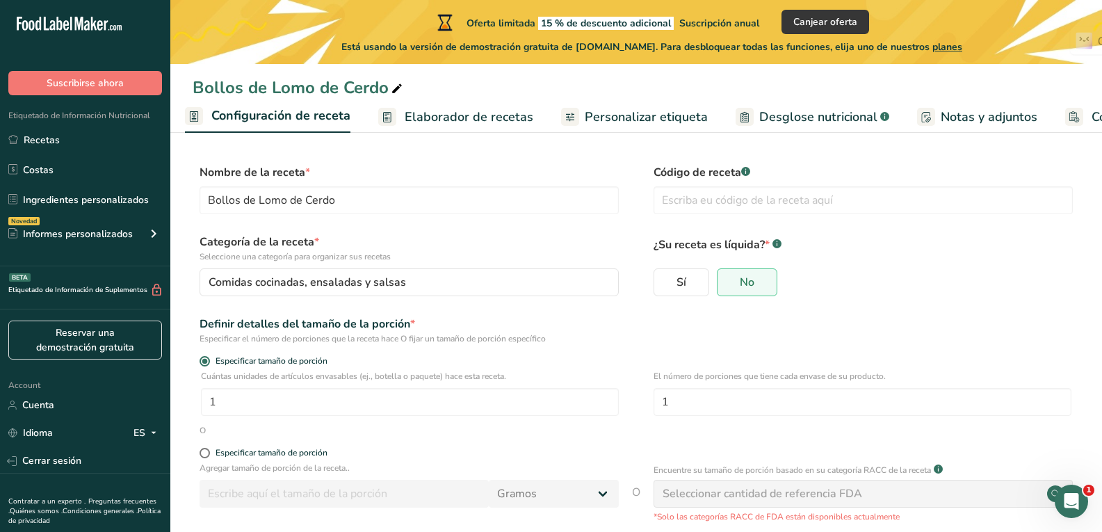
scroll to position [0, 5]
click at [477, 127] on link "Elaborador de recetas" at bounding box center [458, 116] width 155 height 31
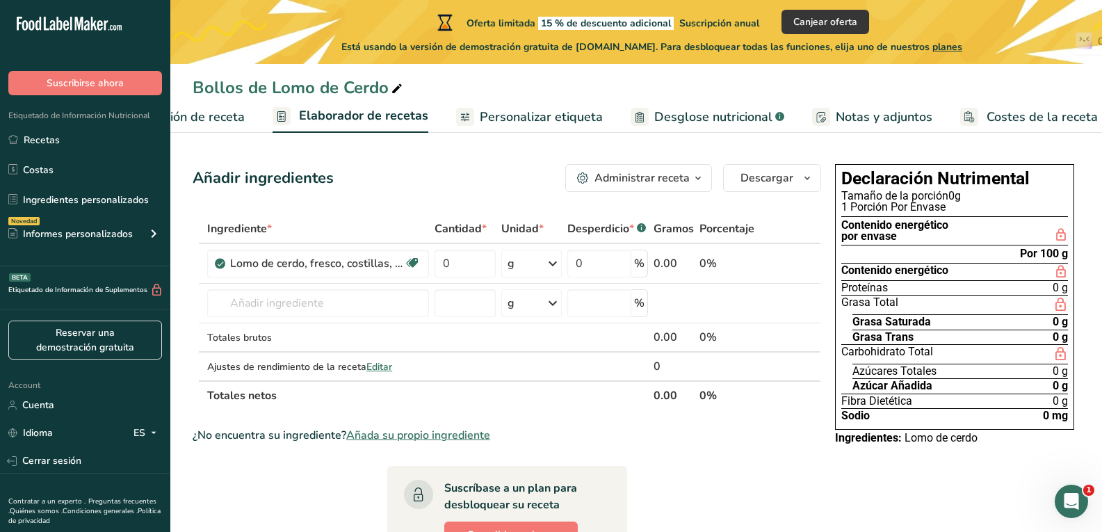
scroll to position [0, 122]
